Goal: Information Seeking & Learning: Learn about a topic

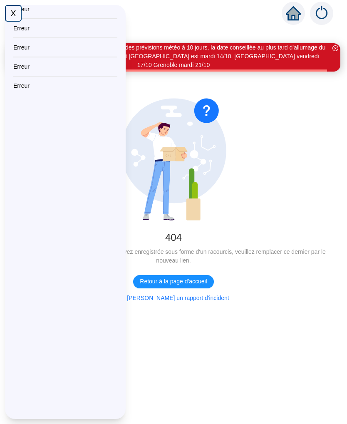
click at [17, 15] on div "X" at bounding box center [13, 13] width 17 height 17
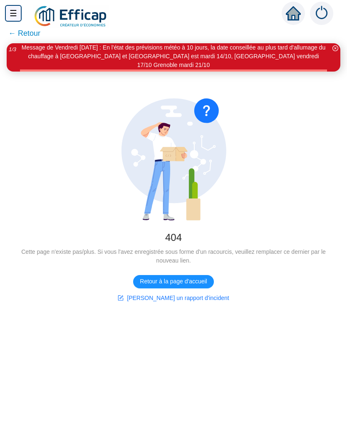
click at [21, 38] on span "← Retour" at bounding box center [24, 33] width 32 height 12
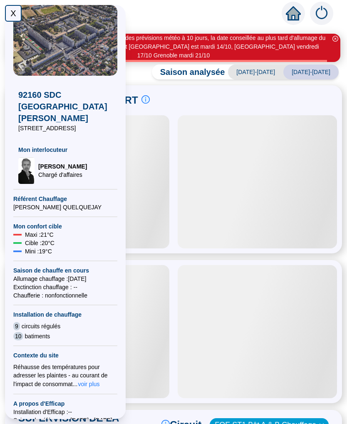
click at [14, 13] on div "X" at bounding box center [13, 13] width 17 height 17
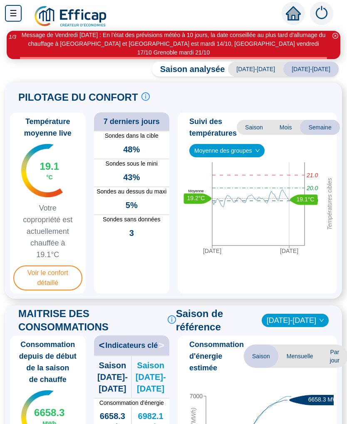
click at [55, 266] on span "Voir le confort détaillé" at bounding box center [47, 278] width 69 height 25
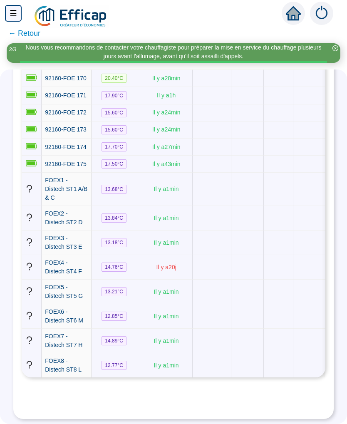
scroll to position [5545, 0]
click at [231, 53] on td at bounding box center [212, 44] width 39 height 17
click at [231, 70] on td at bounding box center [212, 61] width 39 height 17
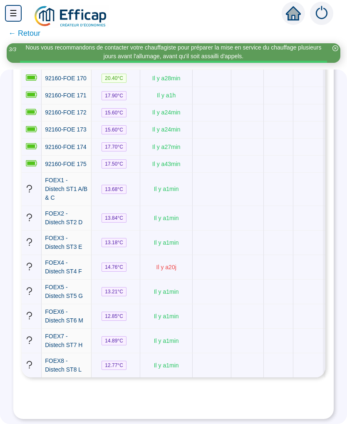
click at [229, 15] on td "L" at bounding box center [212, 5] width 39 height 20
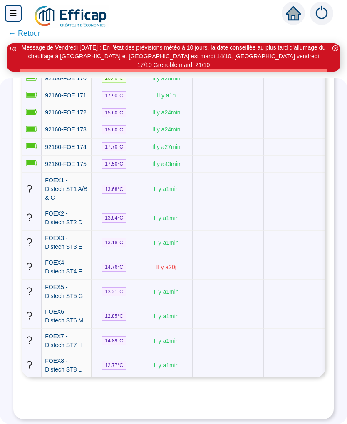
scroll to position [5712, 0]
click at [225, 255] on td at bounding box center [212, 243] width 39 height 25
